Goal: Check status

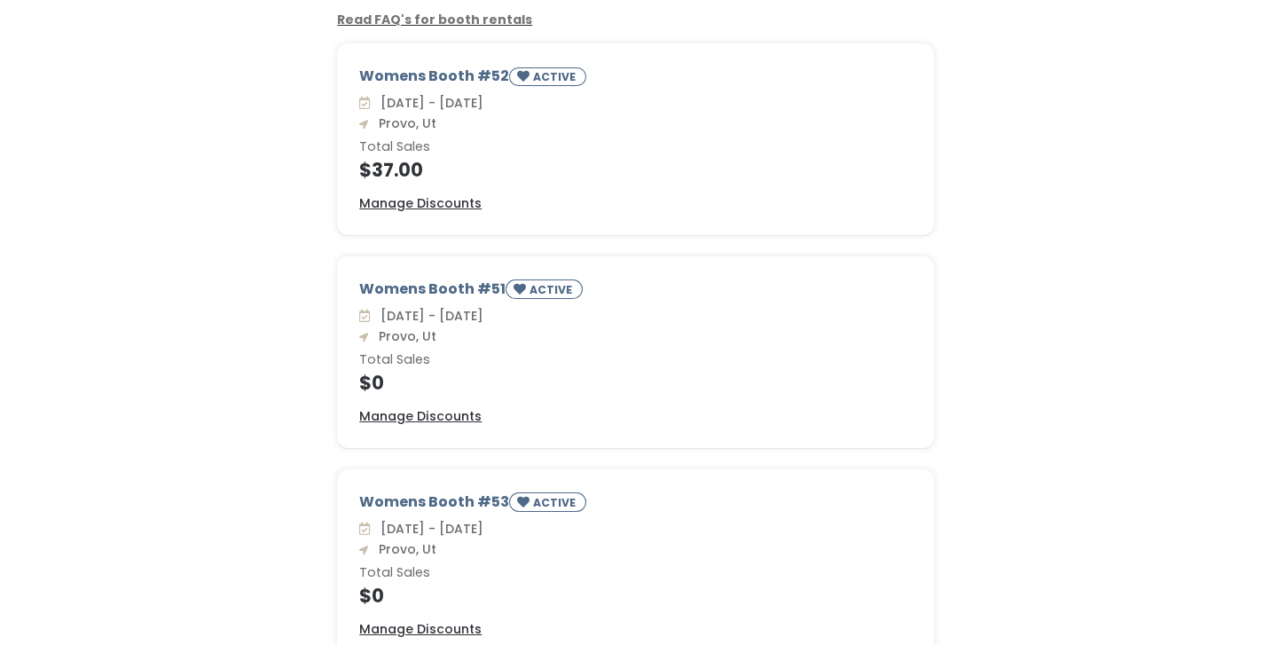
scroll to position [148, 0]
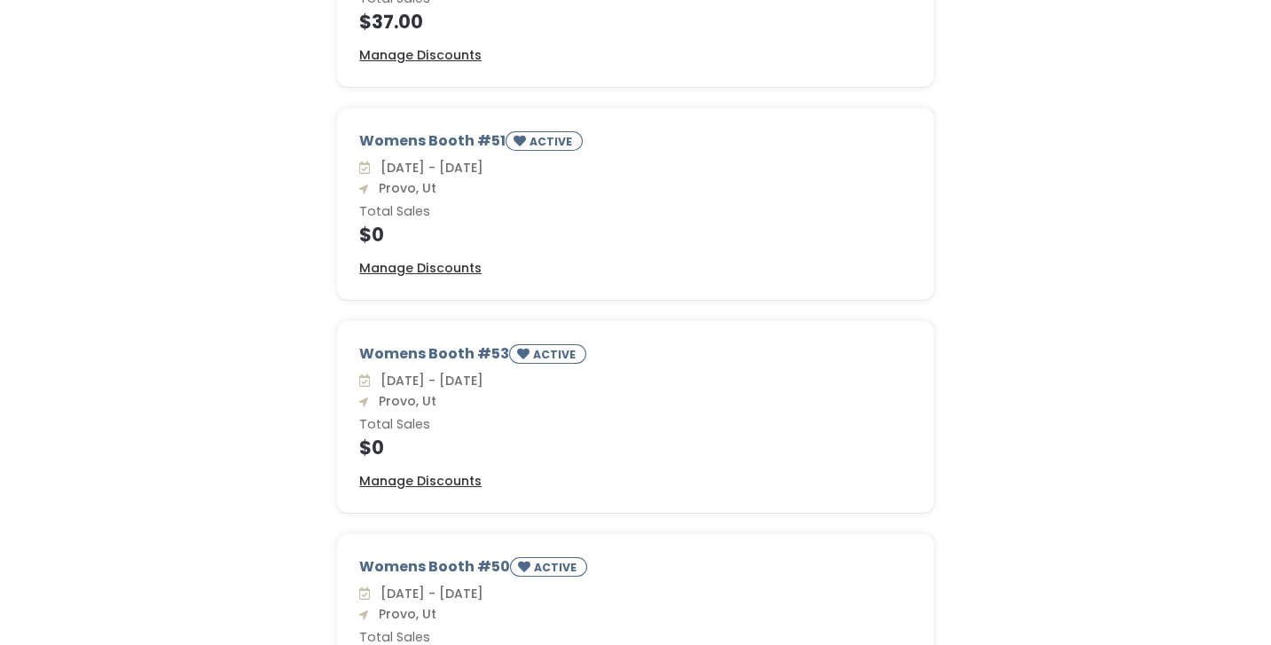
scroll to position [471, 0]
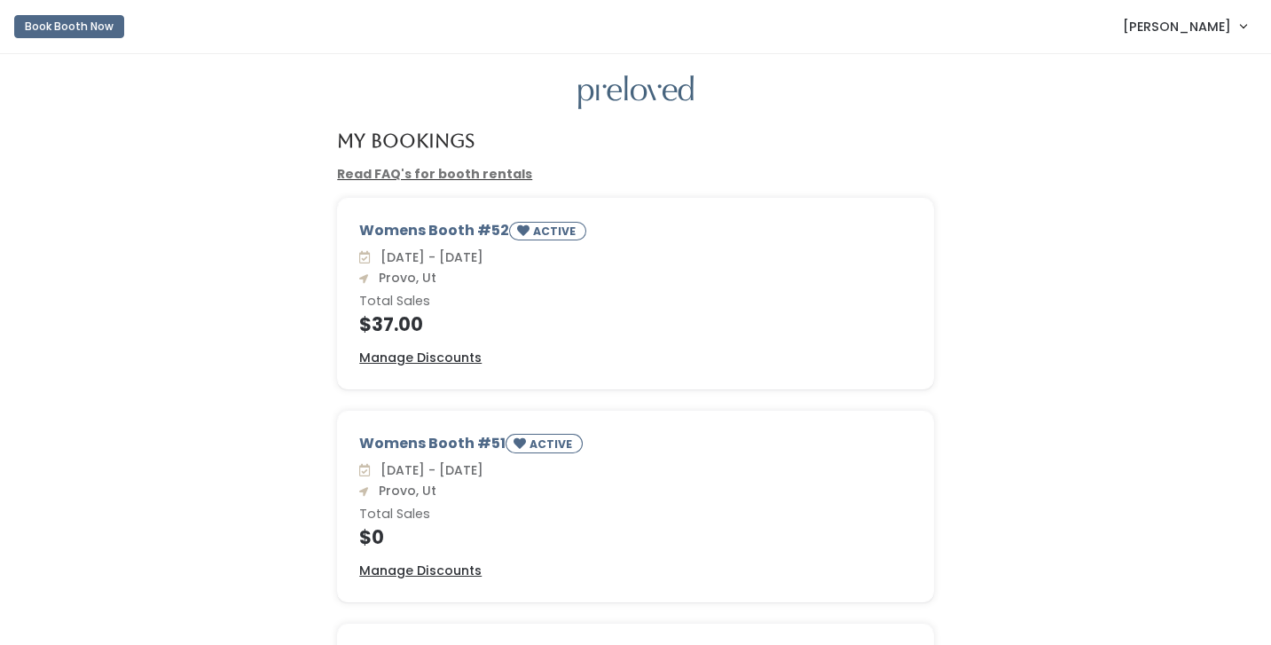
scroll to position [471, 0]
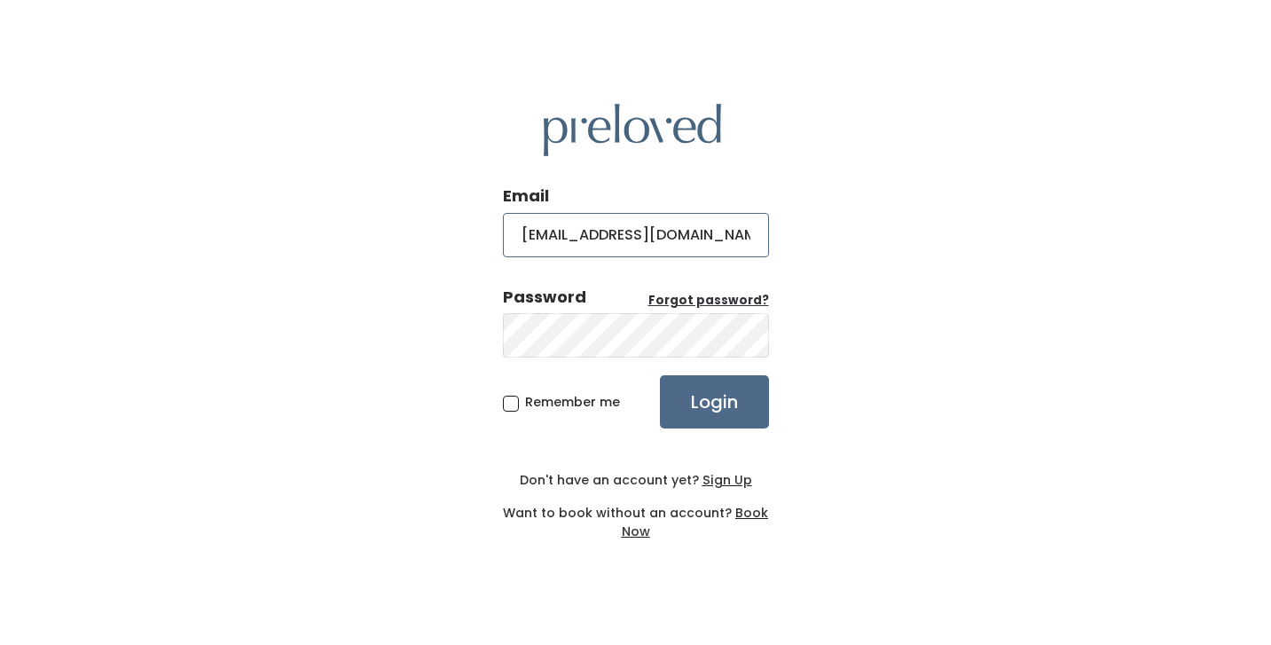
type input "hcbussey@gmail.com"
click at [660, 375] on input "Login" at bounding box center [714, 401] width 109 height 53
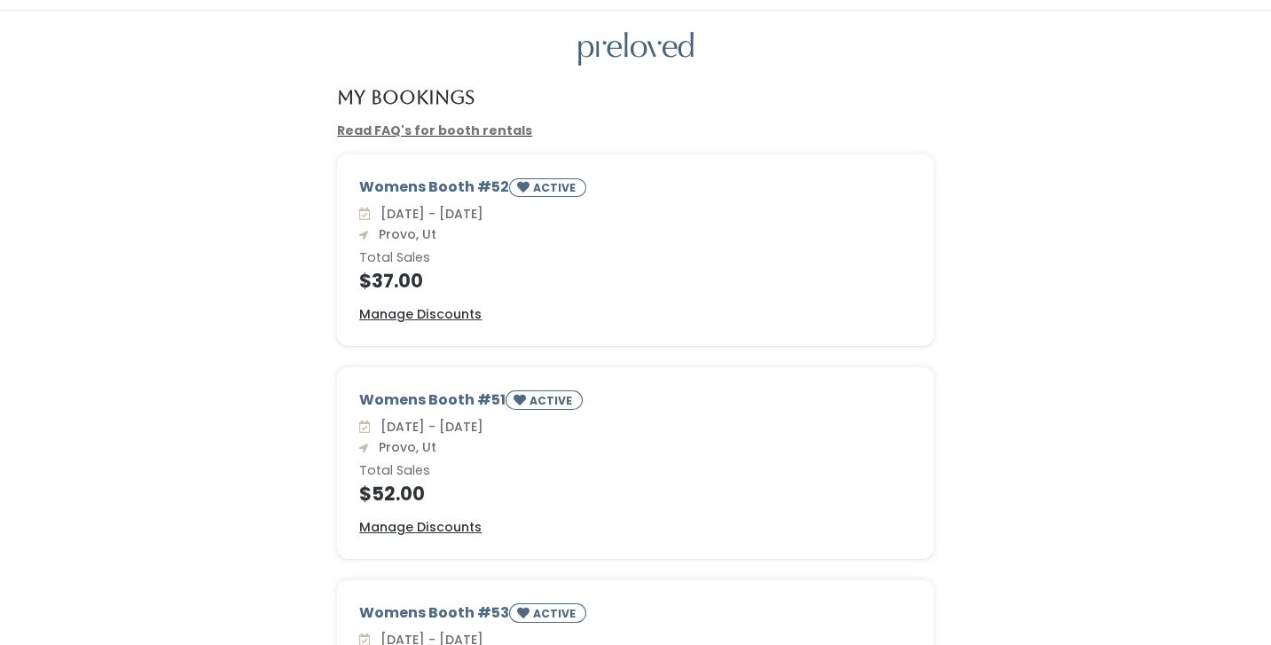
scroll to position [46, 0]
